Goal: Complete application form

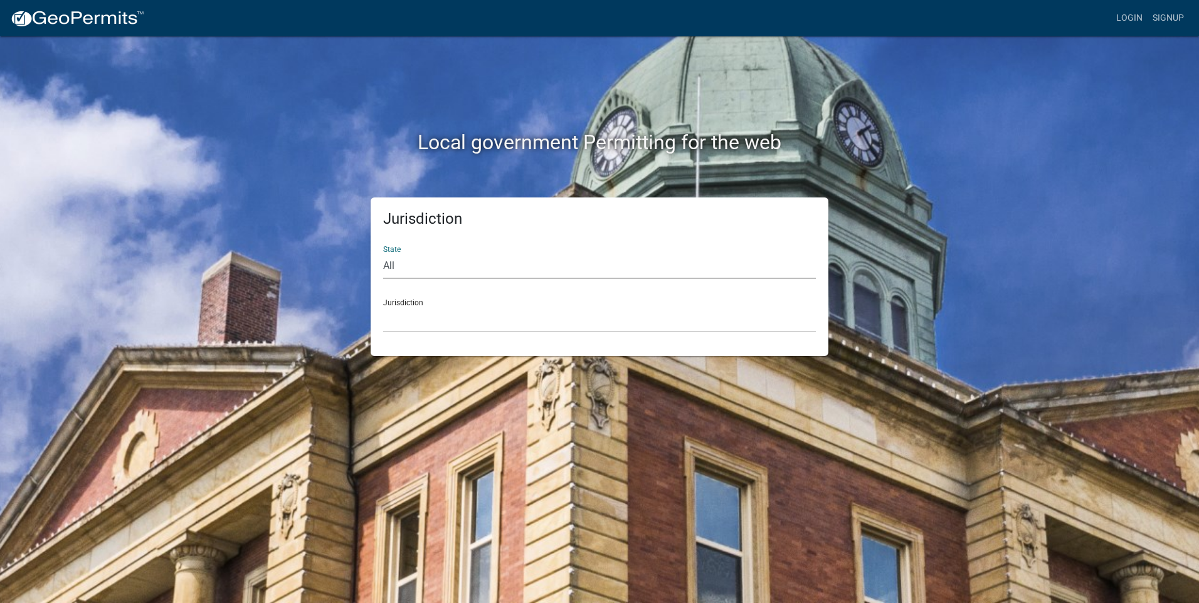
click at [411, 267] on select "All Colorado Georgia Indiana Iowa Kansas Minnesota Ohio South Carolina Wisconsin" at bounding box center [599, 266] width 433 height 26
select select "Indiana"
click at [383, 253] on select "All Colorado Georgia Indiana Iowa Kansas Minnesota Ohio South Carolina Wisconsin" at bounding box center [599, 266] width 433 height 26
click at [423, 302] on div "Jurisdiction City of Charlestown, Indiana City of Jeffersonville, Indiana City …" at bounding box center [599, 310] width 433 height 43
click at [421, 328] on select "City of Charlestown, Indiana City of Jeffersonville, Indiana City of Logansport…" at bounding box center [599, 320] width 433 height 26
